Goal: Find specific fact: Find specific fact

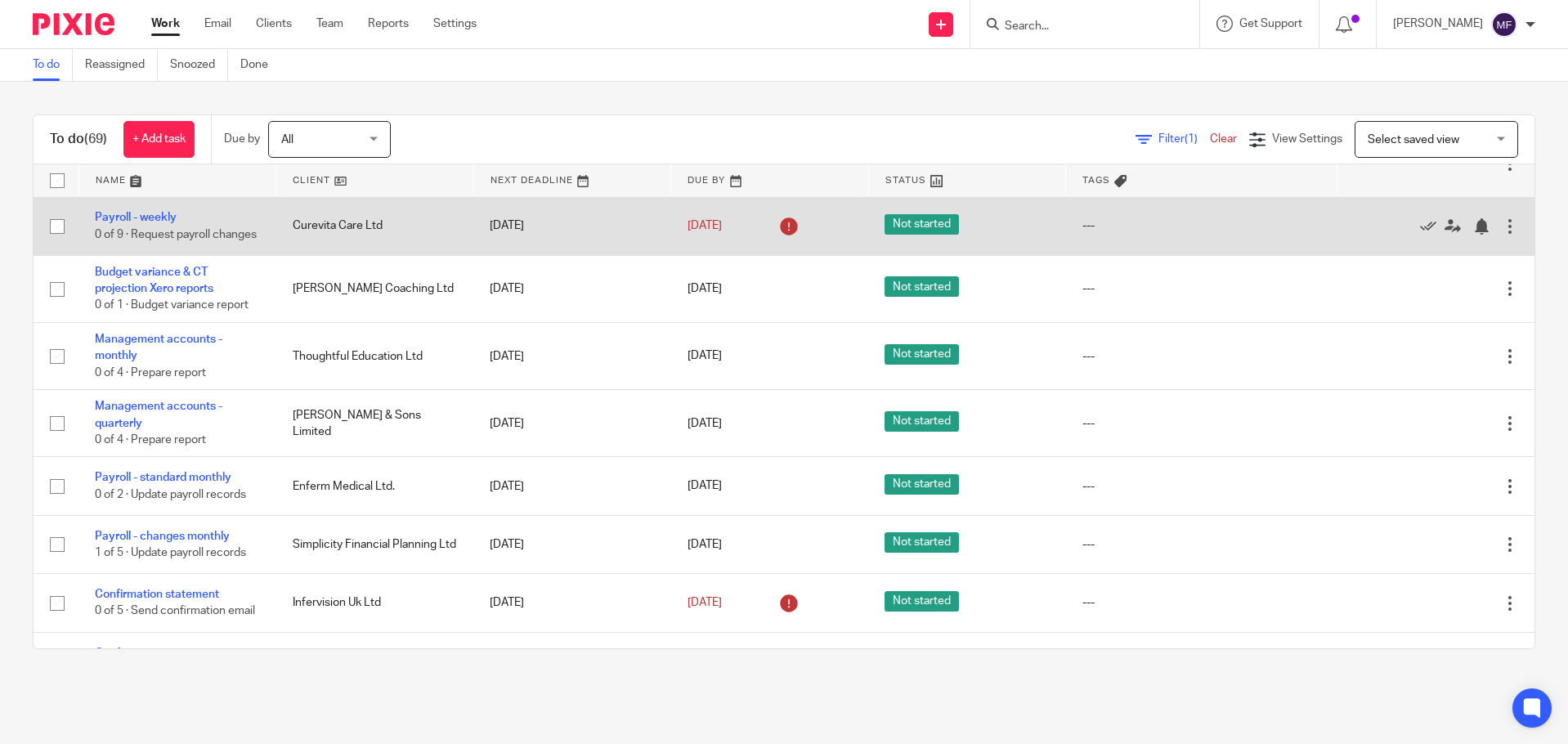
scroll to position [163, 0]
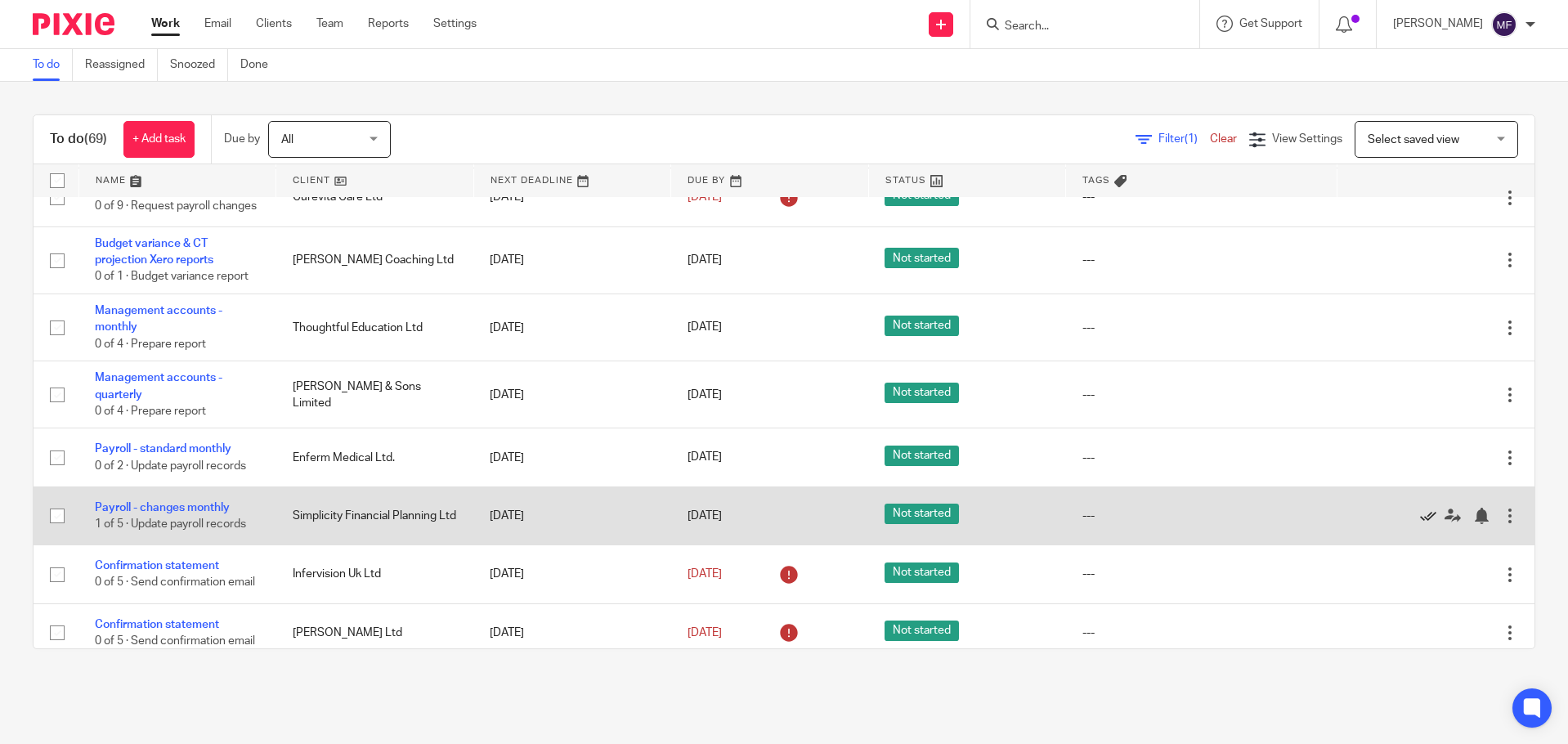
click at [1420, 523] on icon at bounding box center [1428, 515] width 16 height 16
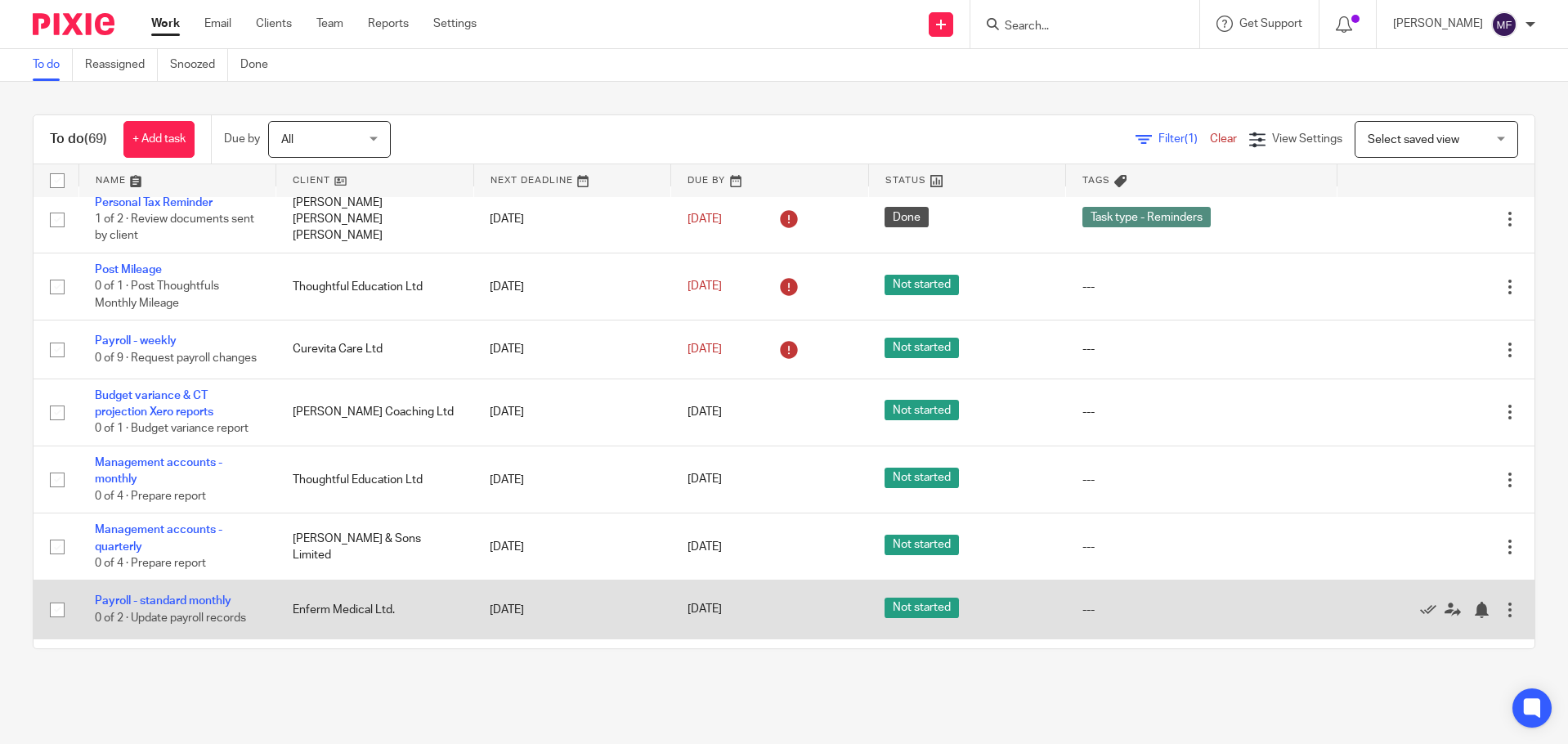
scroll to position [0, 0]
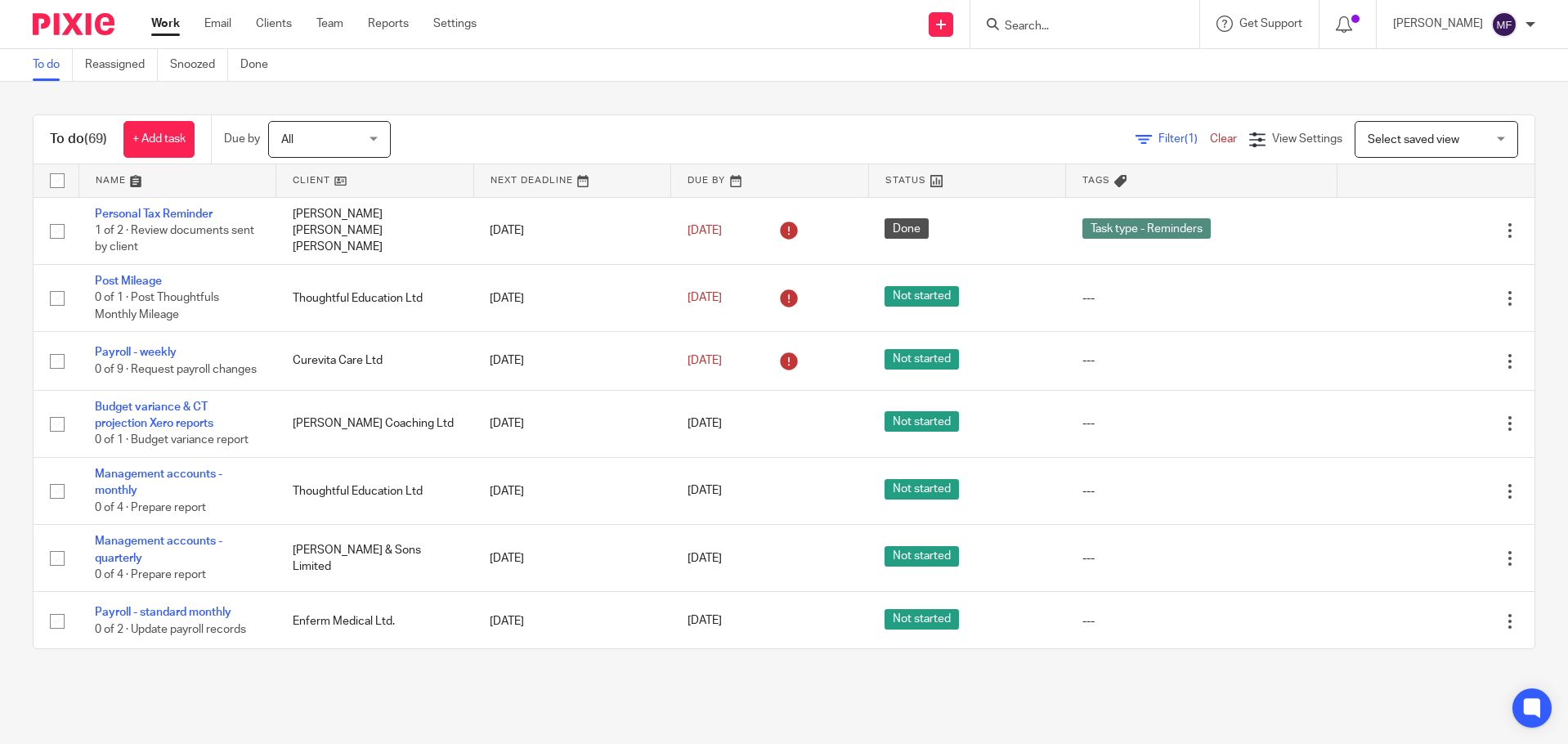
click at [1037, 15] on form at bounding box center [1090, 24] width 174 height 21
drag, startPoint x: 1036, startPoint y: 24, endPoint x: 1051, endPoint y: 20, distance: 15.5
click at [1050, 21] on input "Search" at bounding box center [1077, 27] width 147 height 14
type input "curevita"
click at [1050, 68] on link at bounding box center [1101, 63] width 203 height 24
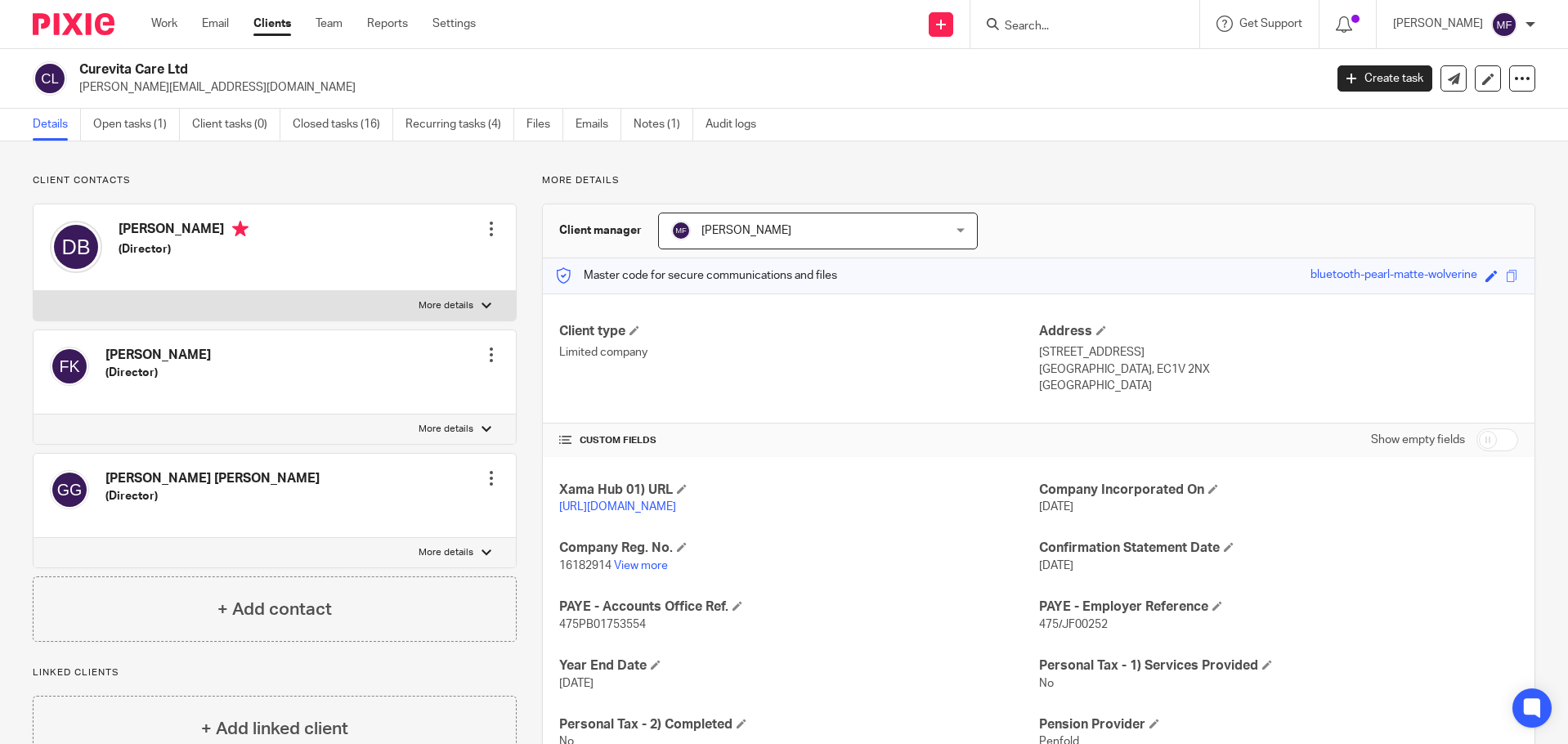
click at [1041, 24] on input "Search" at bounding box center [1077, 27] width 147 height 14
click at [654, 115] on link "Notes (1)" at bounding box center [663, 125] width 60 height 32
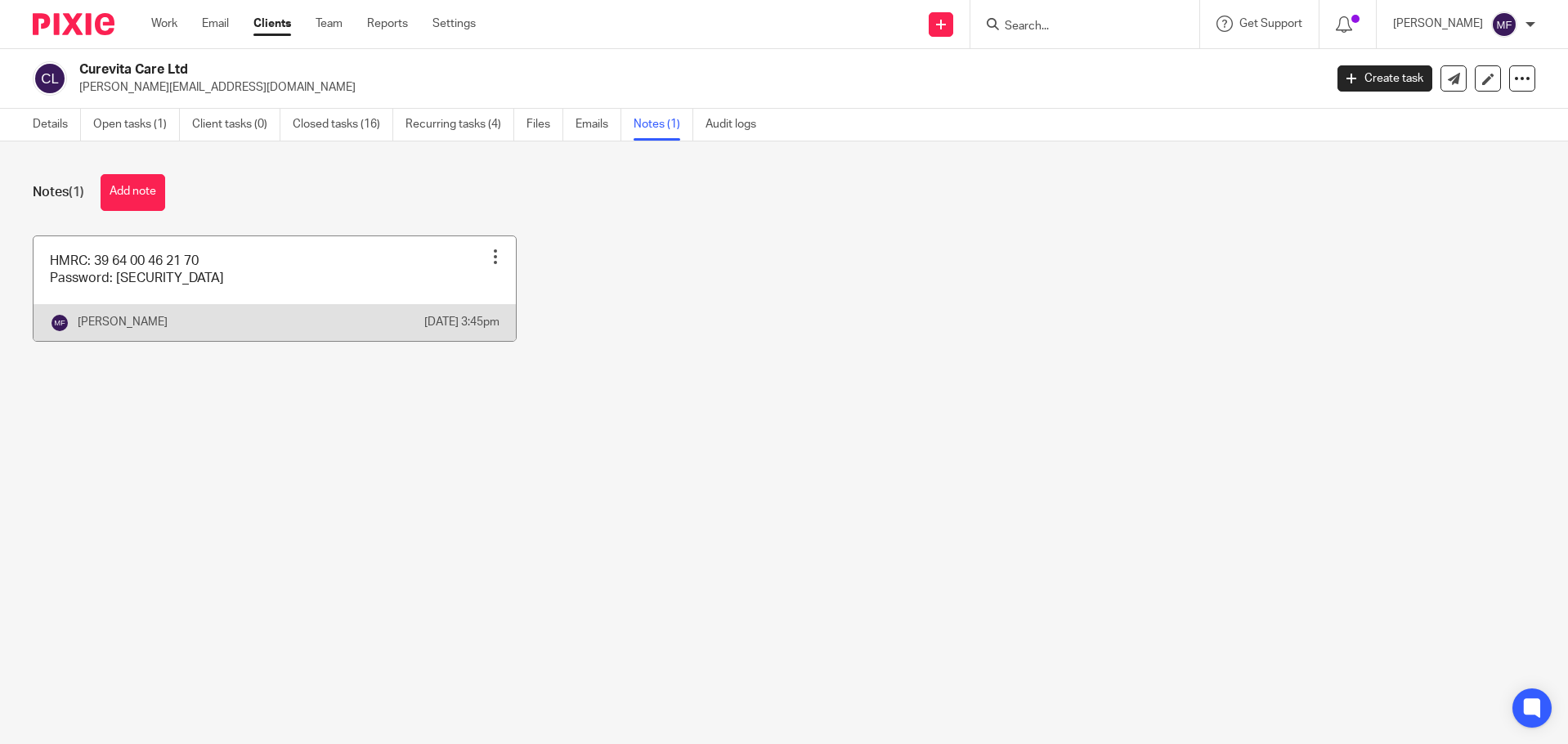
click at [105, 264] on link at bounding box center [275, 288] width 482 height 104
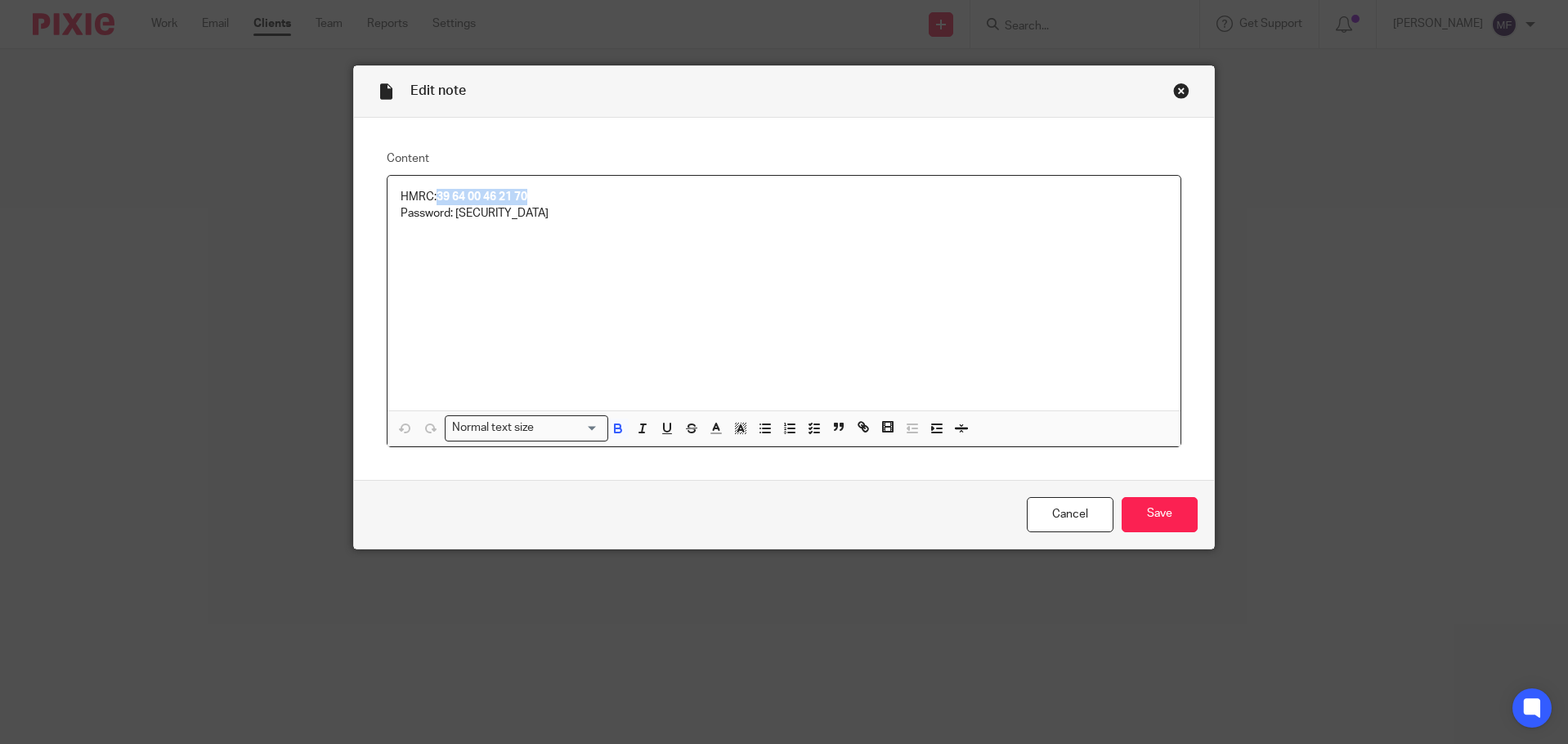
drag, startPoint x: 515, startPoint y: 205, endPoint x: 432, endPoint y: 188, distance: 84.7
click at [432, 188] on p "HMRC: 39 64 00 46 21 70" at bounding box center [784, 196] width 767 height 16
copy strong "39 64 00 46 21 70"
drag, startPoint x: 508, startPoint y: 214, endPoint x: 449, endPoint y: 212, distance: 59.0
click at [449, 212] on p "Password: [SECURITY_DATA]" at bounding box center [784, 213] width 767 height 16
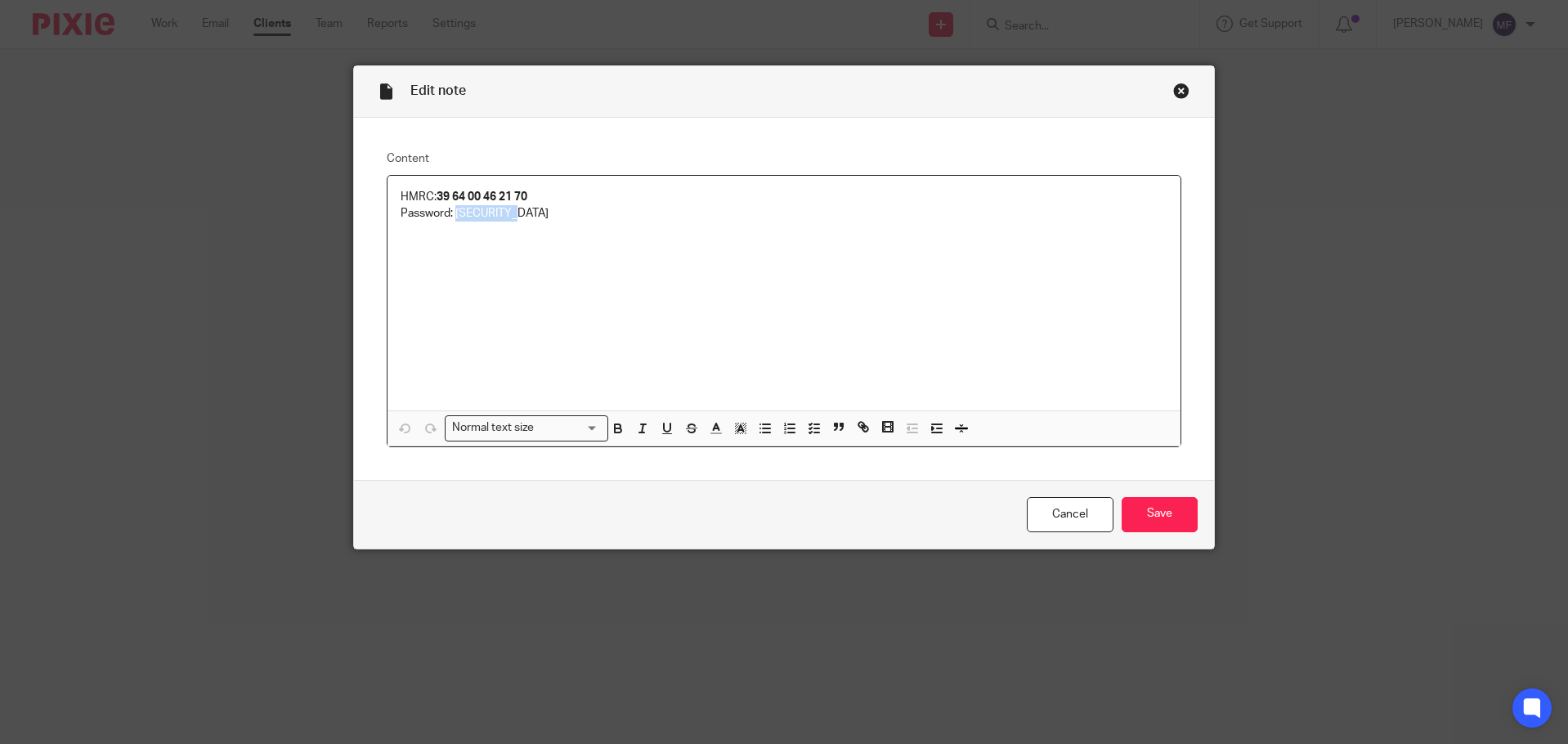
copy p "Youtopia01"
